Goal: Download file/media

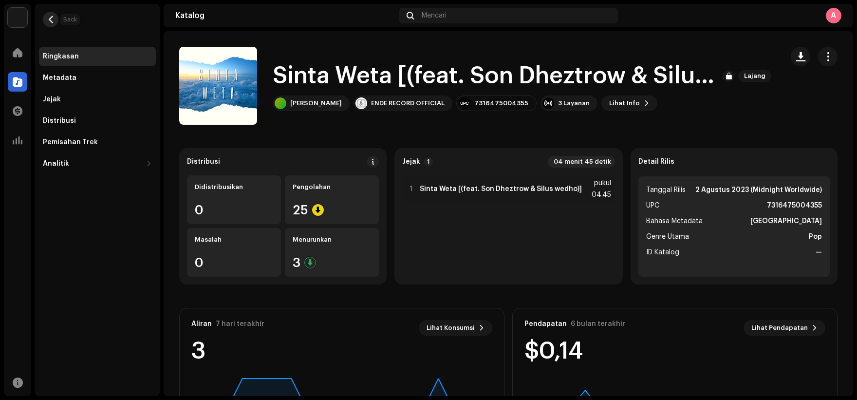
click at [56, 22] on button "button" at bounding box center [51, 20] width 16 height 16
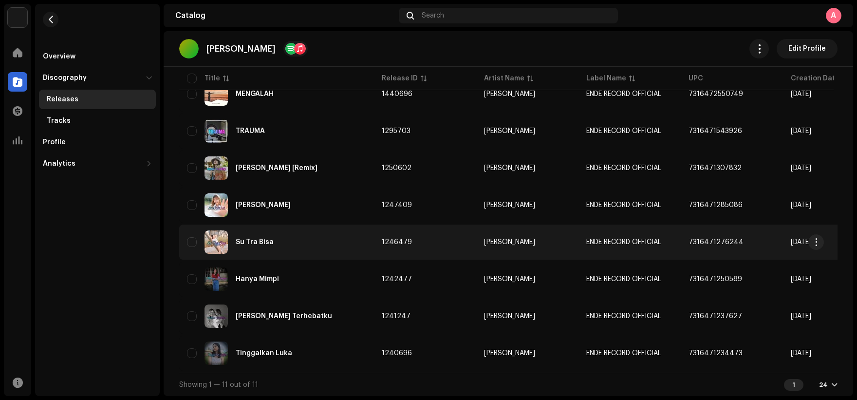
scroll to position [228, 0]
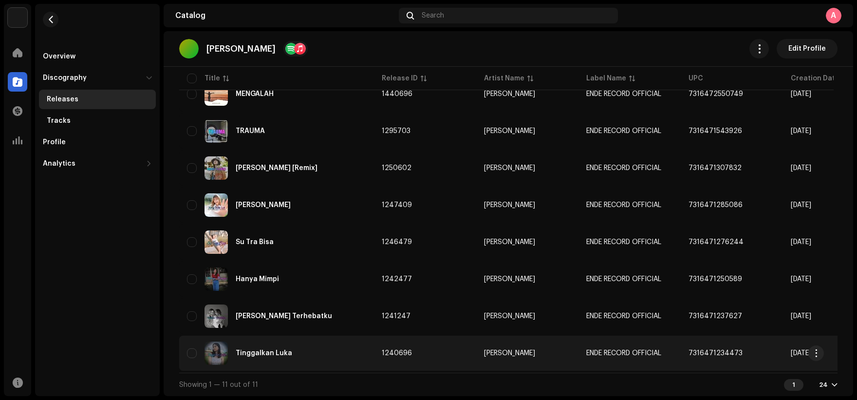
click at [436, 350] on td "1240696" at bounding box center [425, 352] width 102 height 35
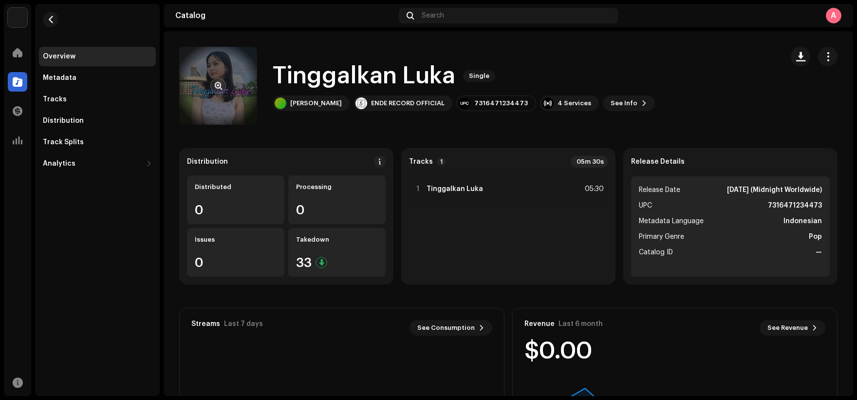
click at [239, 103] on re-a-cover at bounding box center [218, 86] width 78 height 78
click at [792, 61] on button "button" at bounding box center [800, 56] width 19 height 19
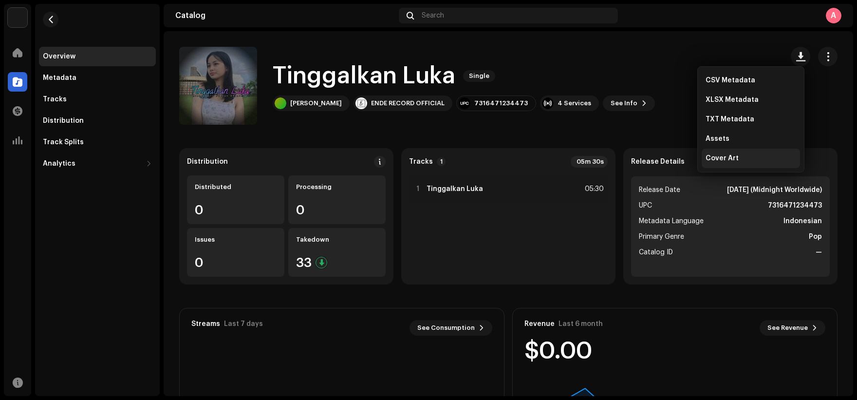
click at [753, 154] on div "Cover Art" at bounding box center [750, 158] width 91 height 8
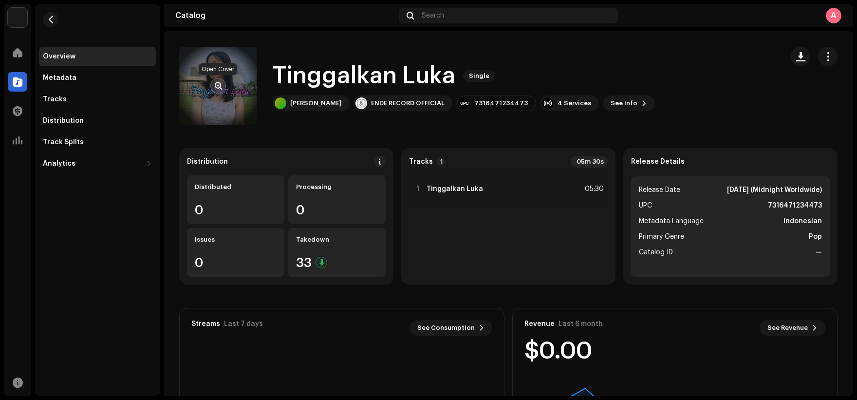
click at [219, 87] on span "button" at bounding box center [218, 86] width 7 height 8
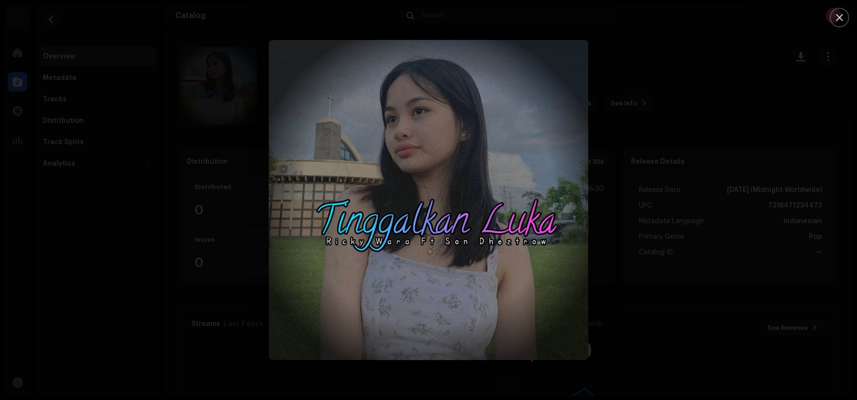
click at [662, 125] on div at bounding box center [428, 200] width 857 height 400
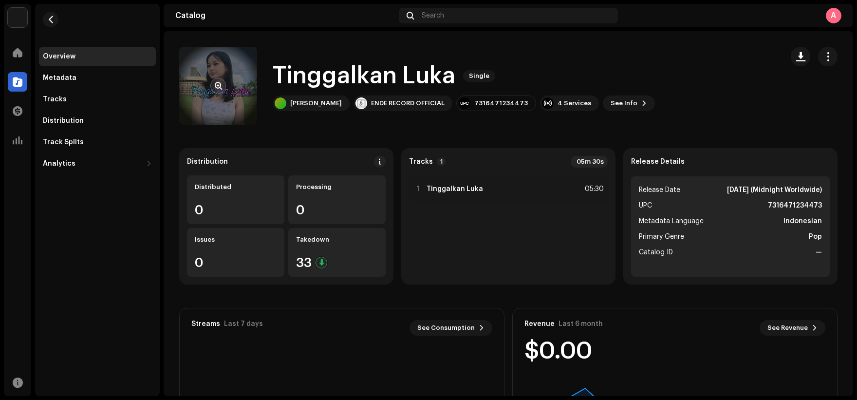
click at [227, 100] on re-a-cover at bounding box center [218, 86] width 78 height 78
click at [220, 85] on span "button" at bounding box center [218, 86] width 7 height 8
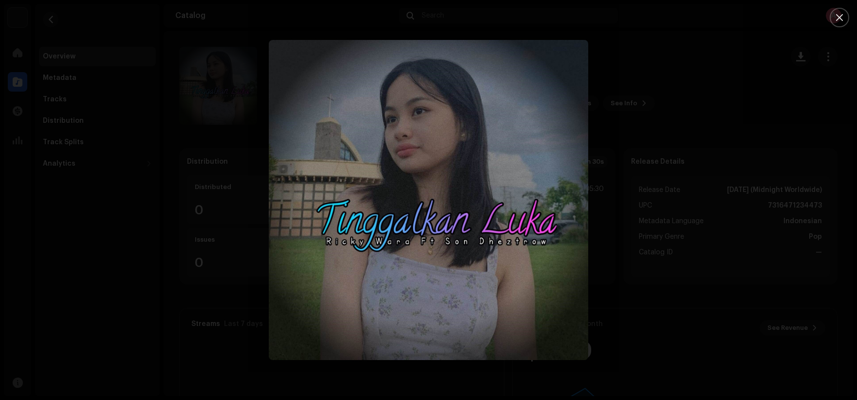
click at [677, 132] on div at bounding box center [428, 200] width 857 height 400
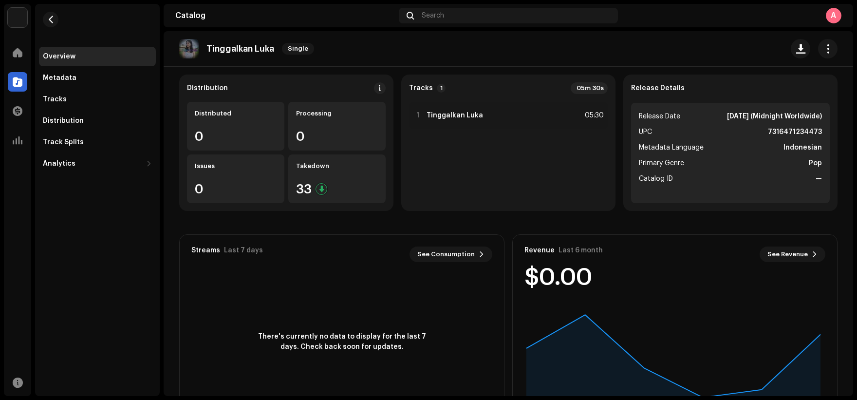
scroll to position [25, 0]
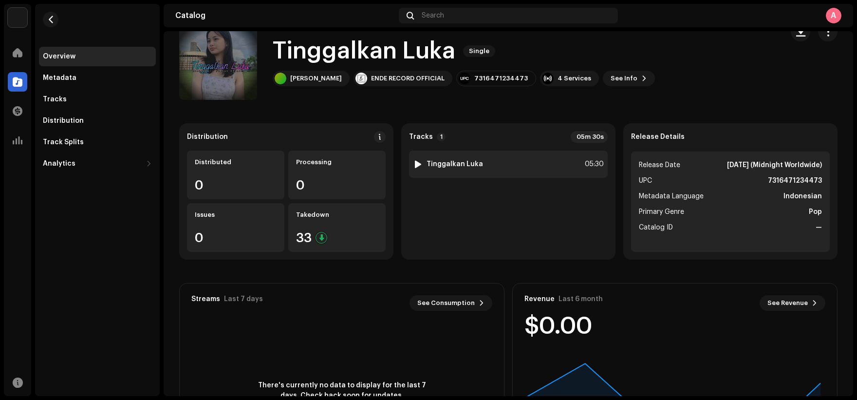
click at [514, 162] on div "1 Tinggalkan Luka 05:30" at bounding box center [508, 163] width 199 height 27
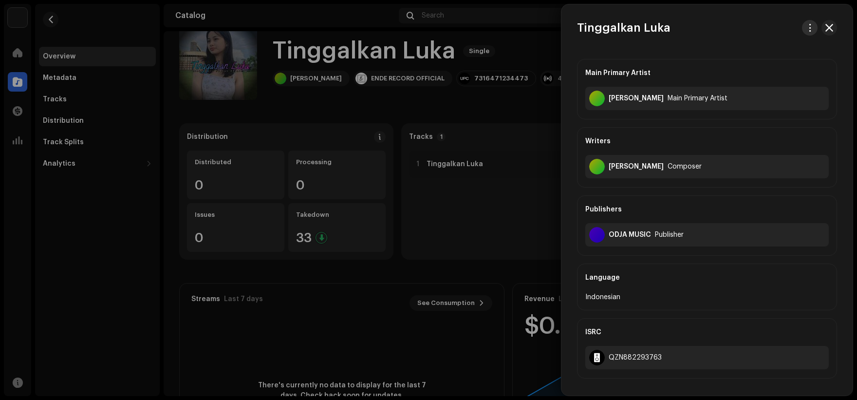
click at [802, 31] on button "button" at bounding box center [810, 28] width 16 height 16
click at [786, 67] on div "Download audio" at bounding box center [761, 69] width 91 height 8
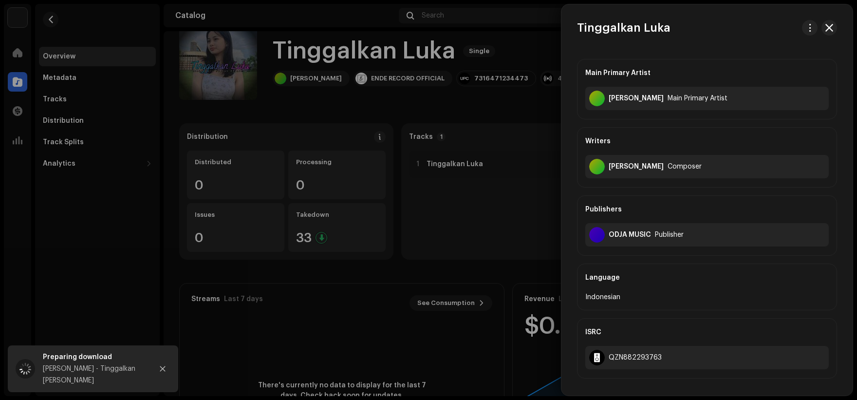
click at [518, 103] on div at bounding box center [428, 200] width 857 height 400
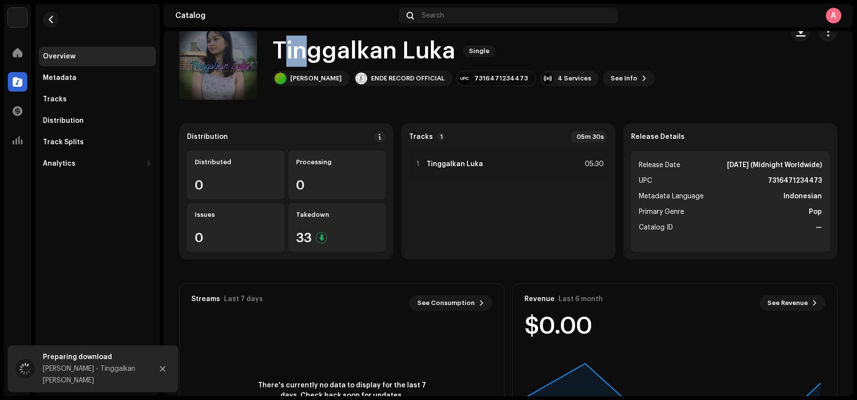
drag, startPoint x: 279, startPoint y: 51, endPoint x: 304, endPoint y: 52, distance: 24.4
click at [304, 52] on h1 "Tinggalkan Luka" at bounding box center [364, 51] width 183 height 31
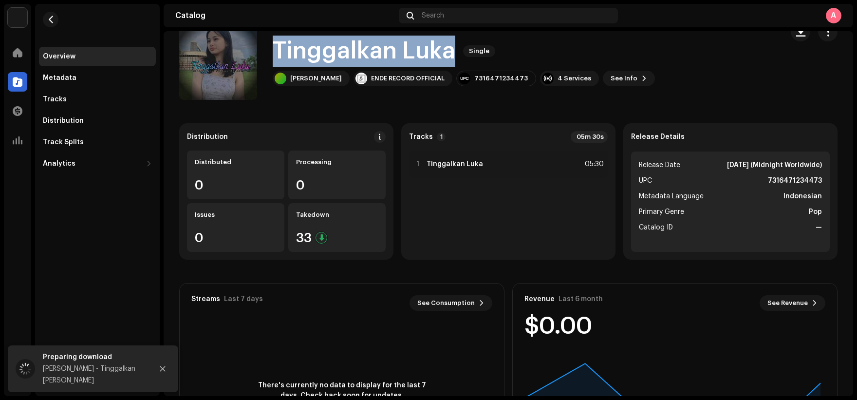
copy h1 "Tinggalkan Luka"
drag, startPoint x: 277, startPoint y: 51, endPoint x: 453, endPoint y: 52, distance: 175.7
click at [453, 52] on div "Tinggalkan Luka Single" at bounding box center [464, 51] width 382 height 31
